Goal: Obtain resource: Obtain resource

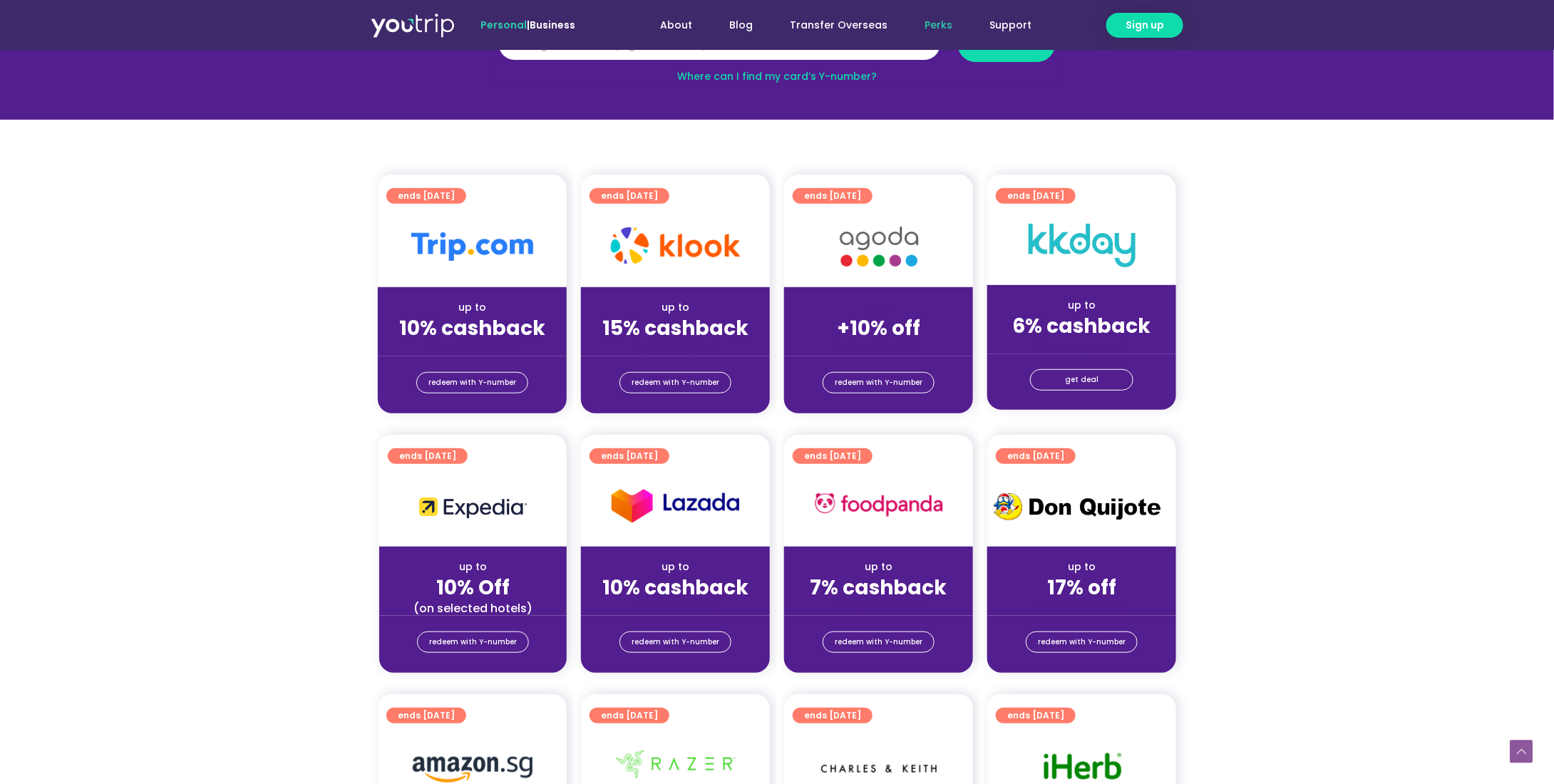
scroll to position [285, 0]
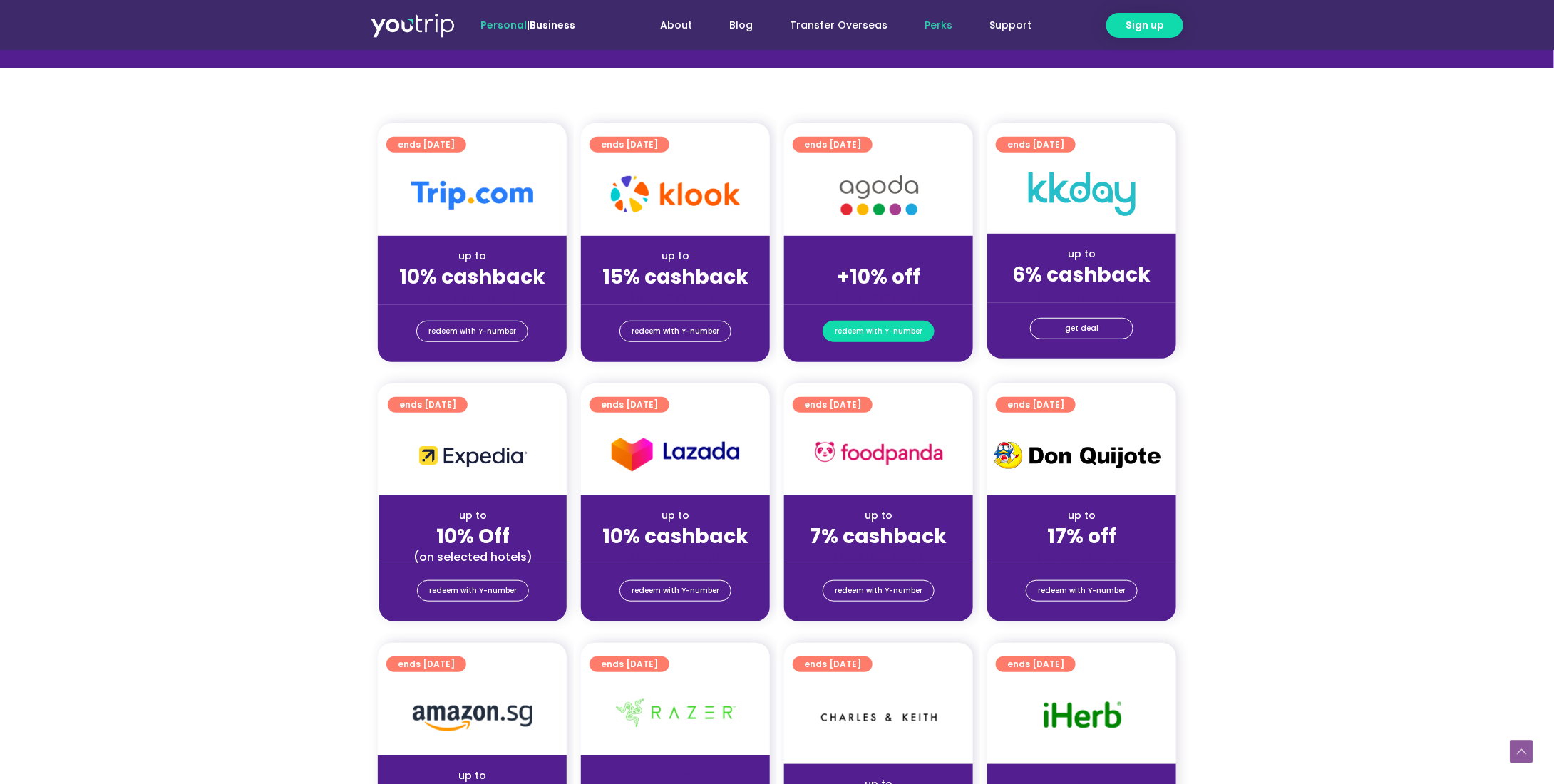
click at [879, 328] on span "redeem with Y-number" at bounding box center [879, 331] width 88 height 20
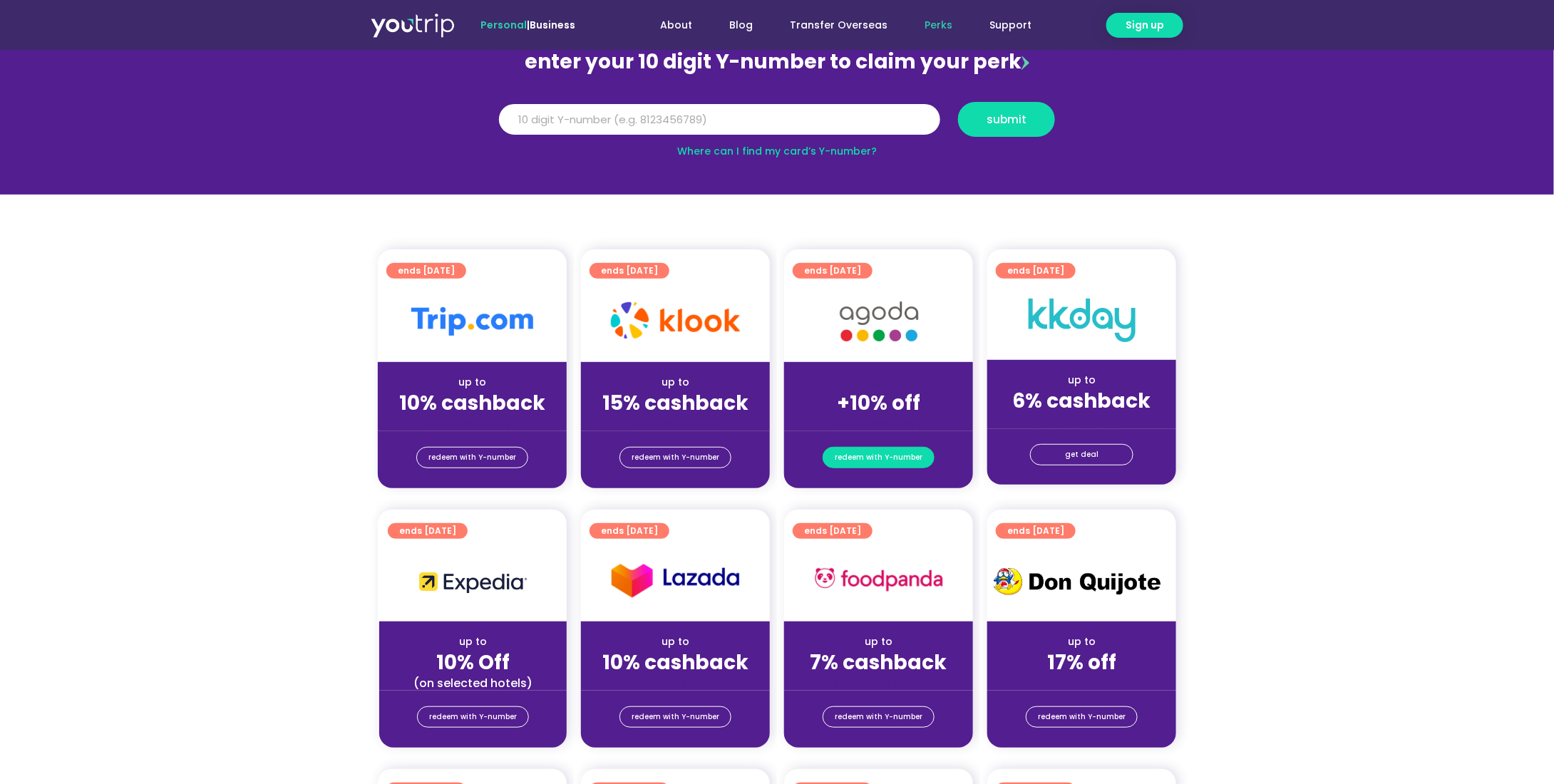
scroll to position [157, 0]
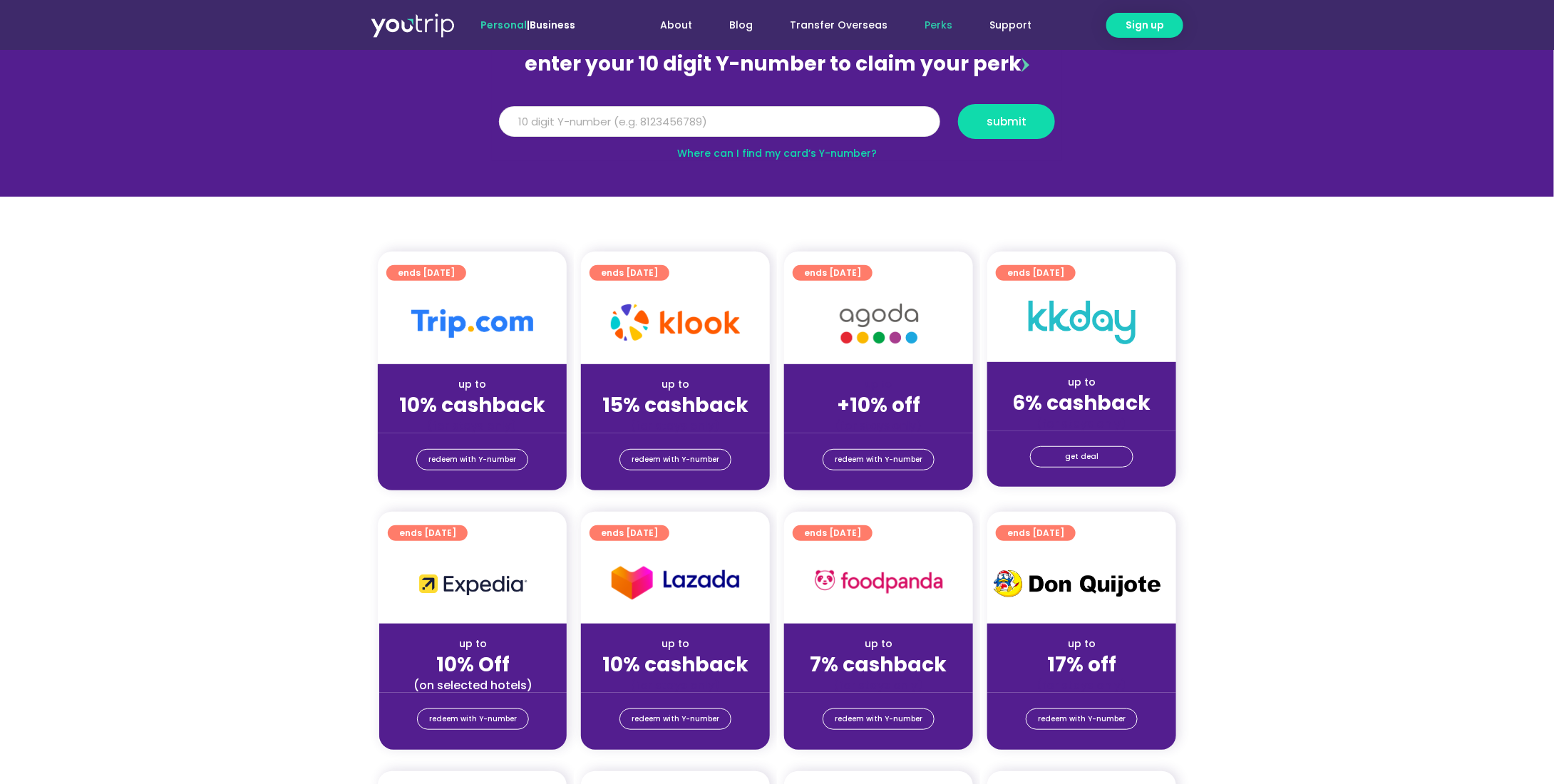
click at [668, 114] on input "Y Number" at bounding box center [719, 122] width 441 height 32
type input "8180647213"
click at [990, 116] on span "submit" at bounding box center [1006, 121] width 40 height 11
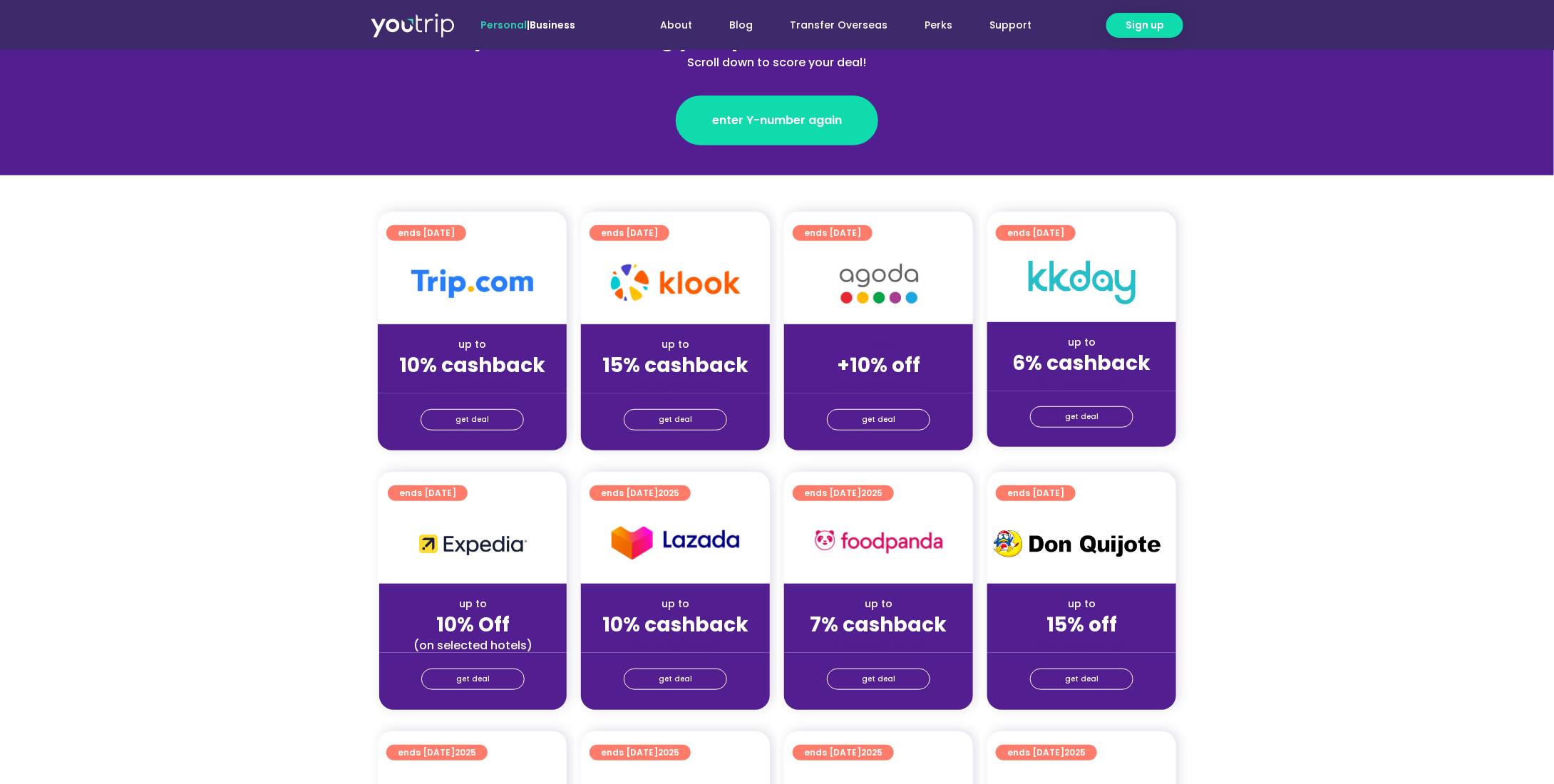
scroll to position [214, 0]
click at [867, 425] on span "get deal" at bounding box center [879, 420] width 33 height 20
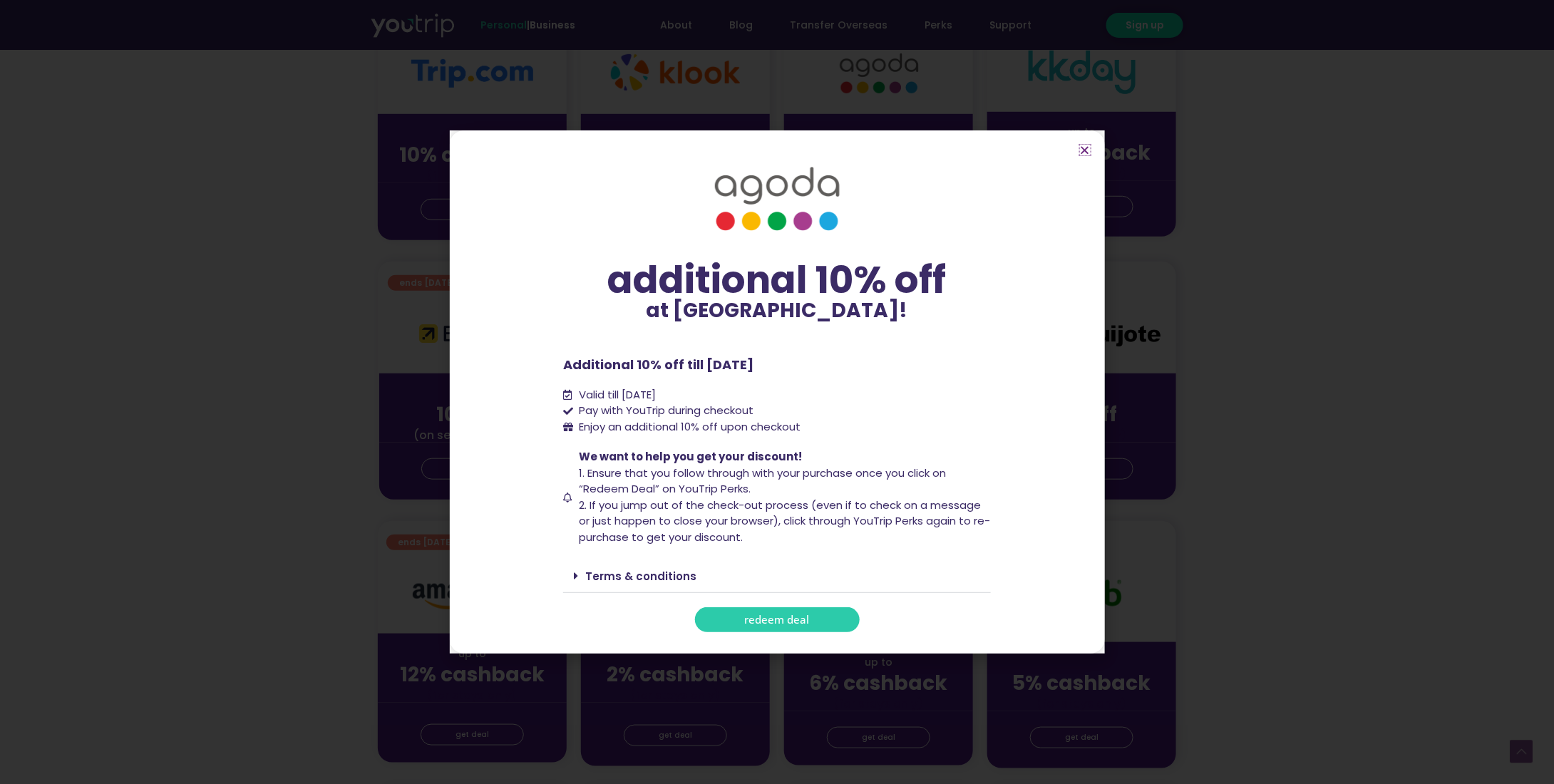
scroll to position [499, 0]
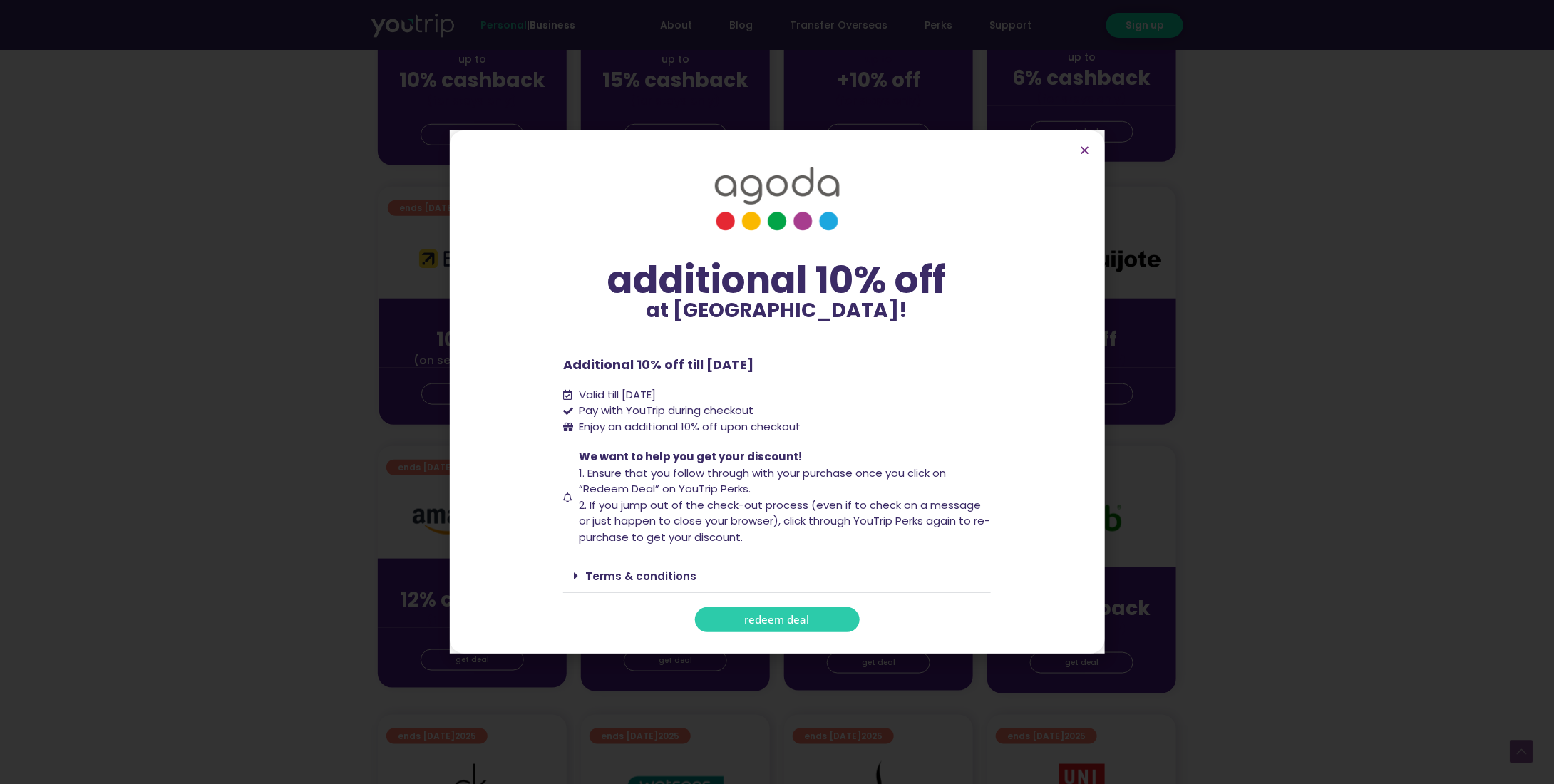
click at [771, 625] on span "redeem deal" at bounding box center [777, 619] width 65 height 11
